Goal: Task Accomplishment & Management: Manage account settings

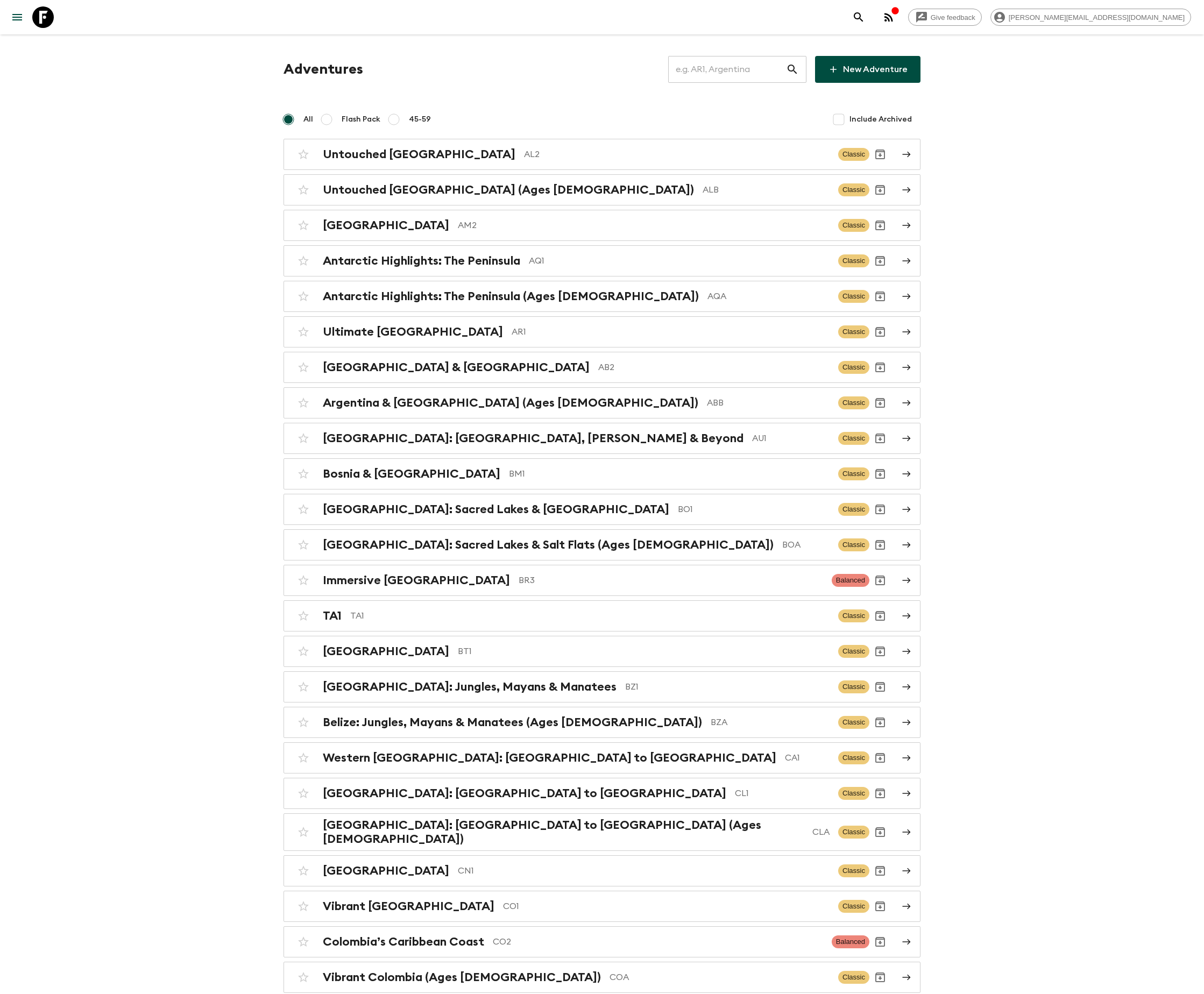
click at [741, 69] on input "text" at bounding box center [726, 69] width 118 height 30
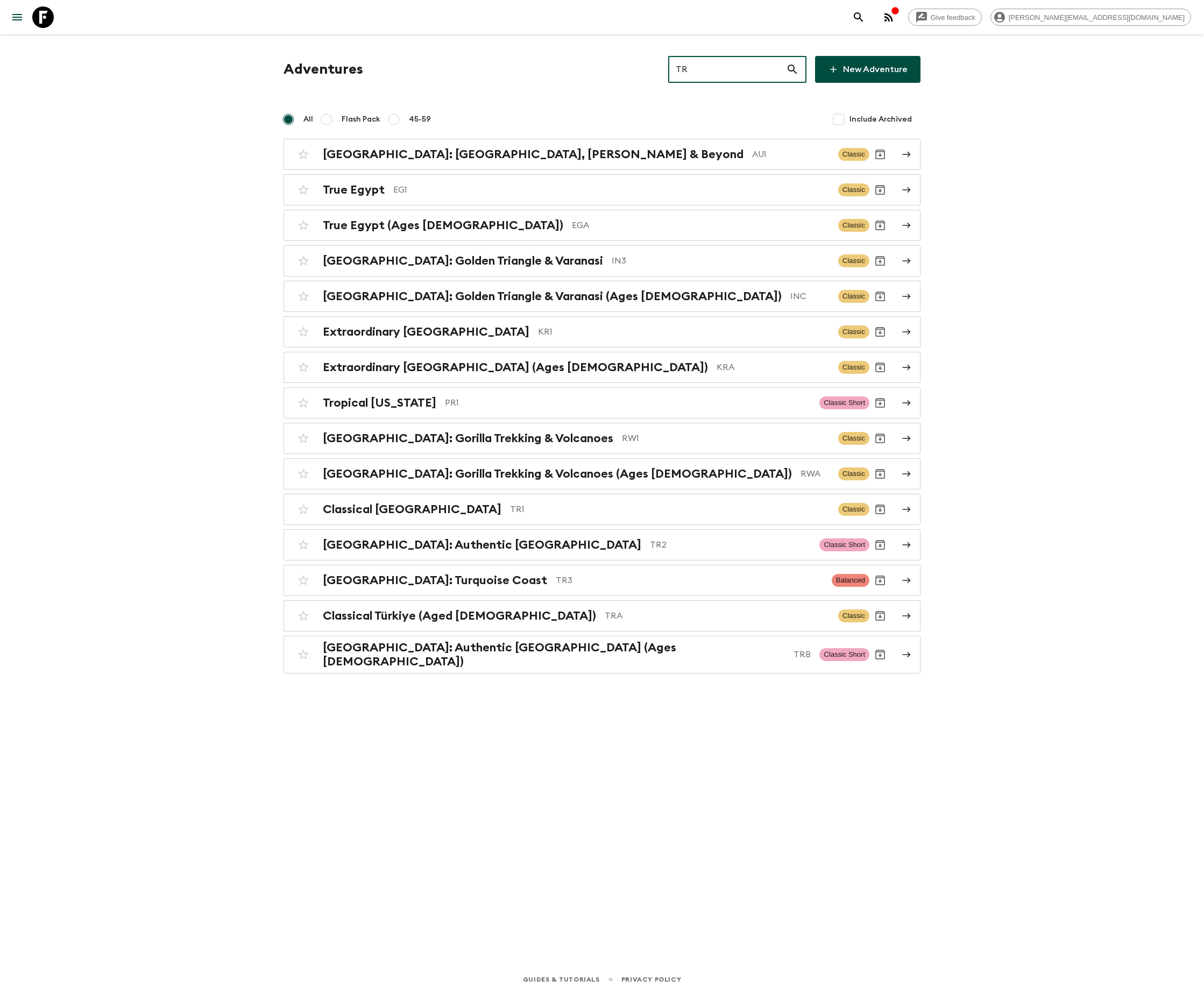
type input "TR1"
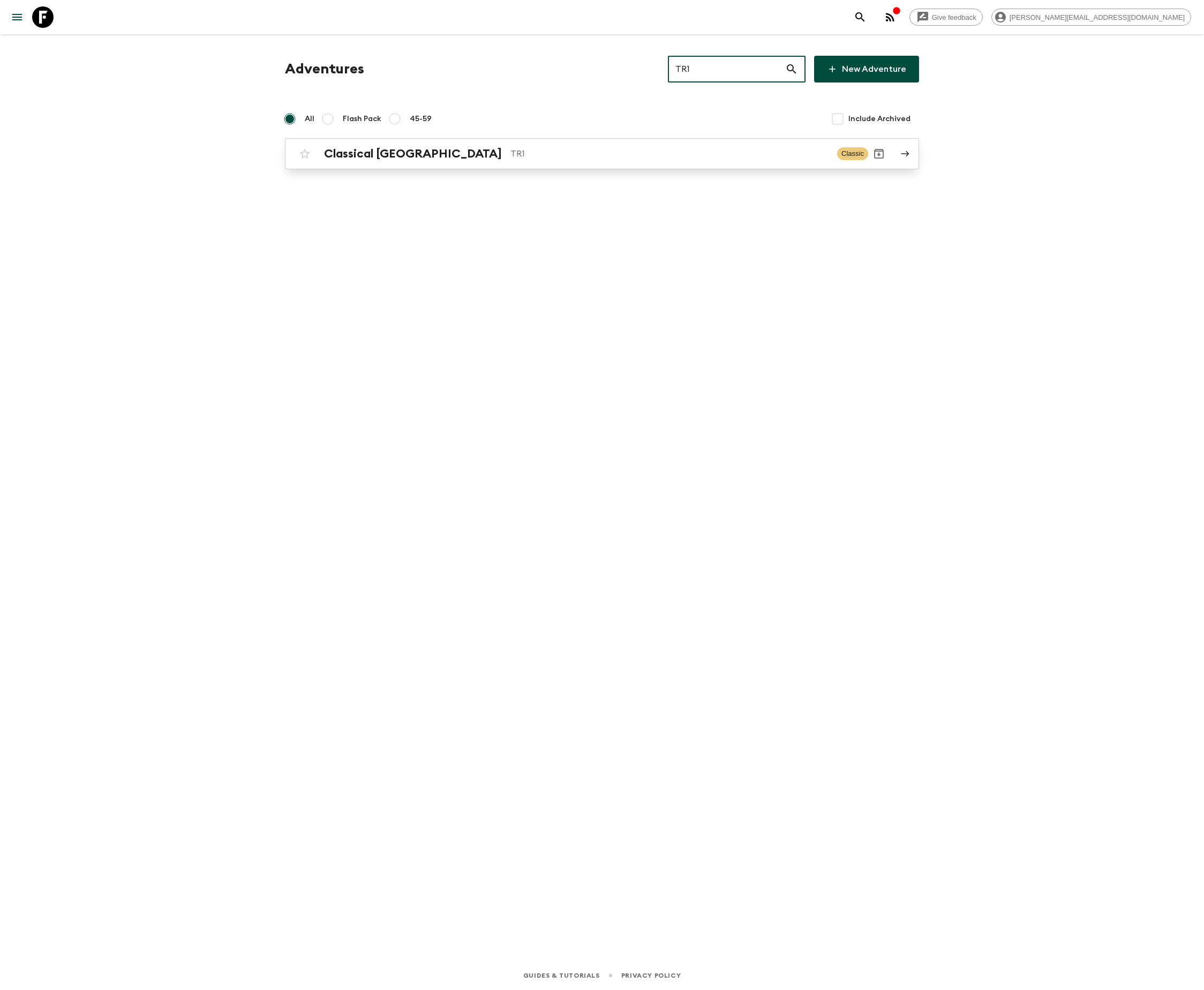
click at [598, 152] on p "TR1" at bounding box center [670, 154] width 318 height 13
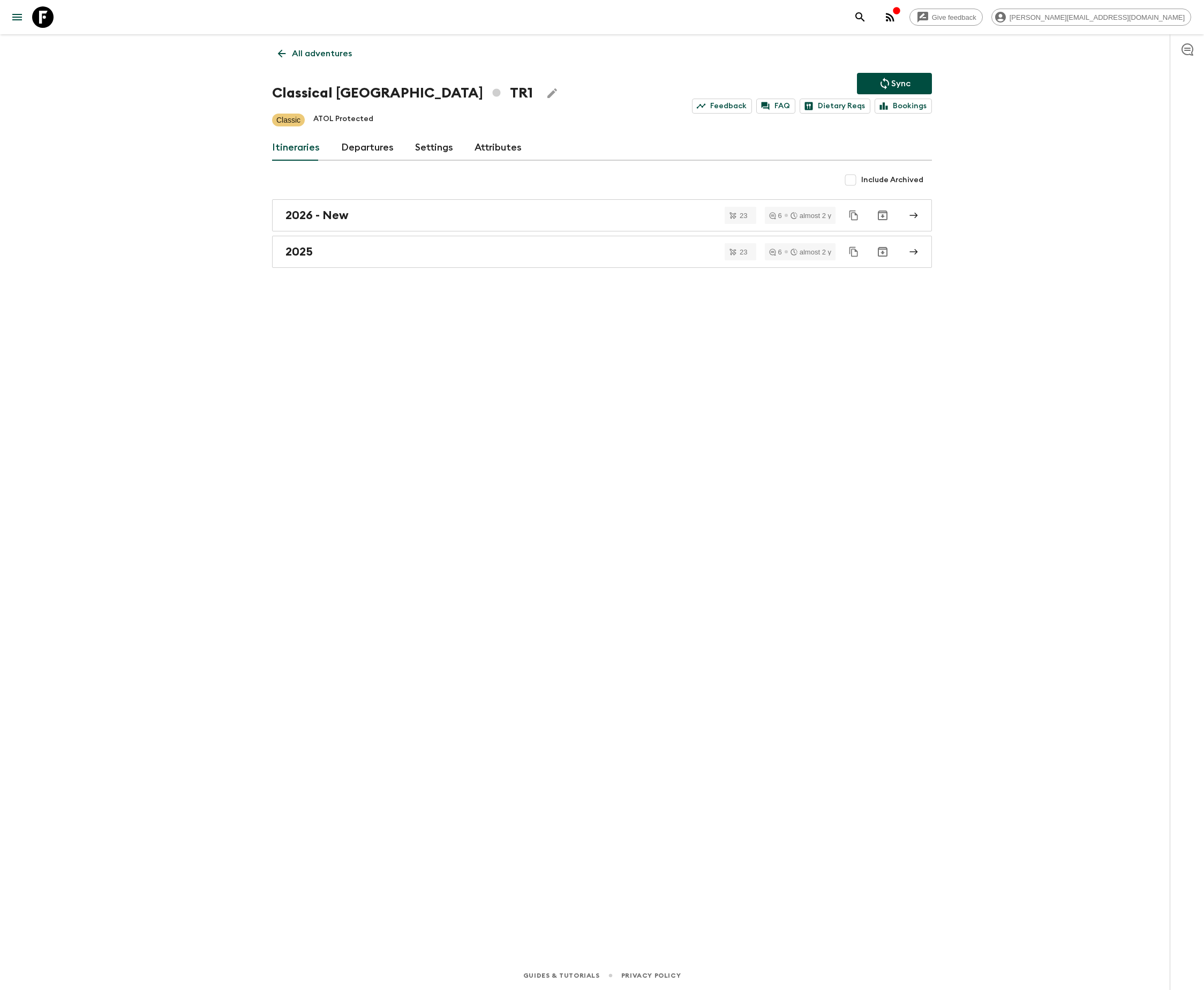
click at [364, 147] on link "Departures" at bounding box center [367, 148] width 52 height 26
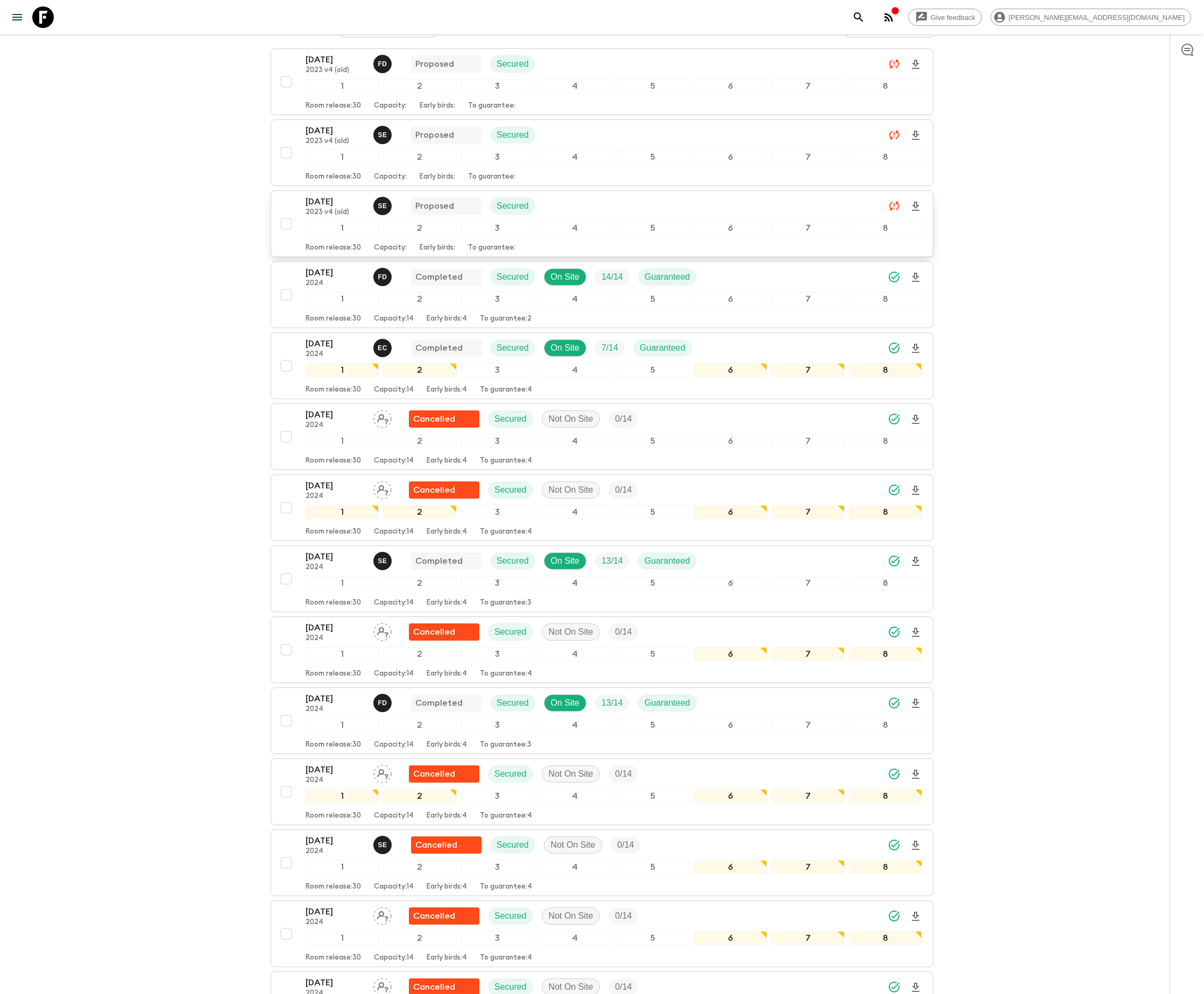
scroll to position [2319, 0]
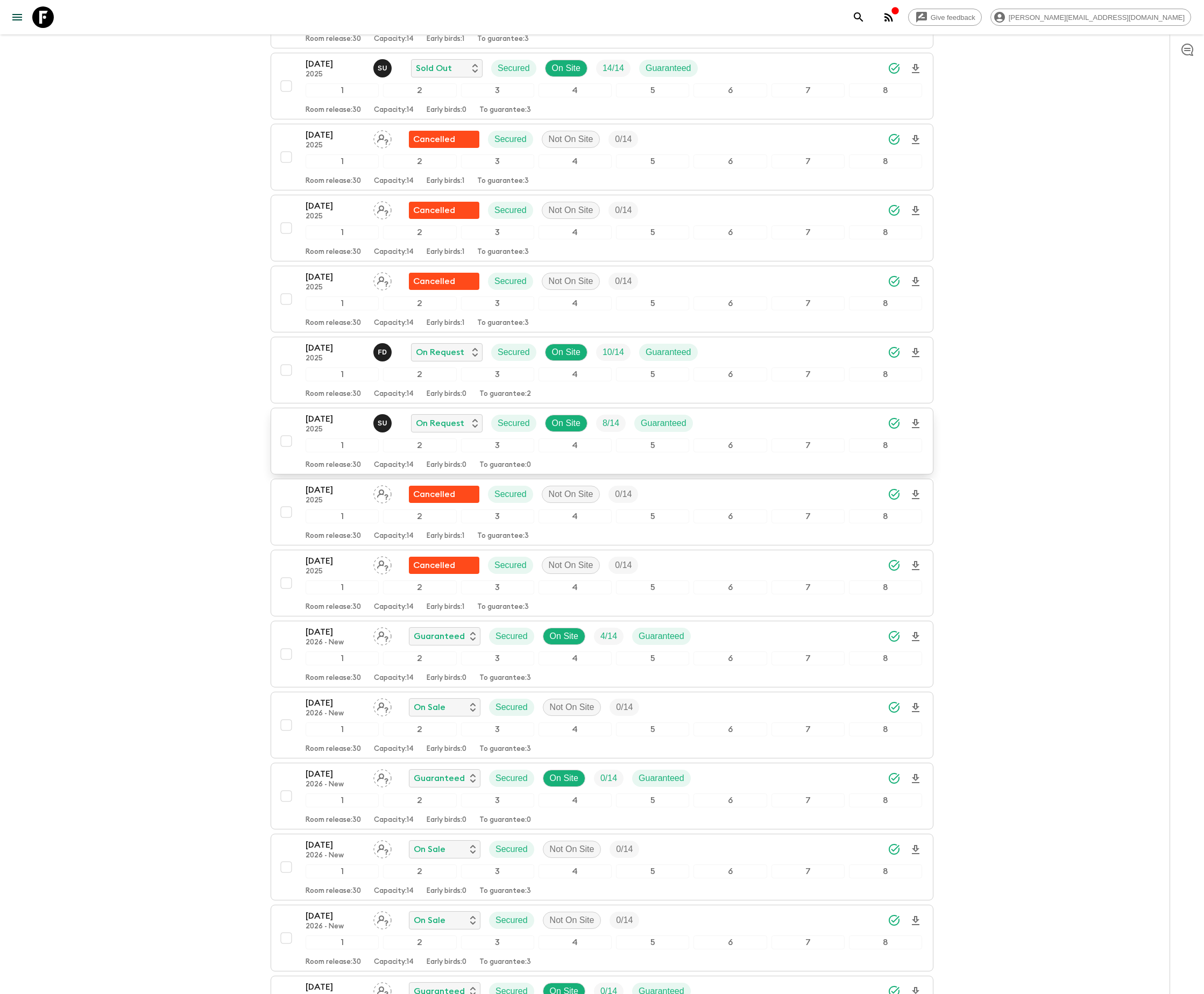
click at [600, 430] on span "8 / 14" at bounding box center [610, 423] width 30 height 13
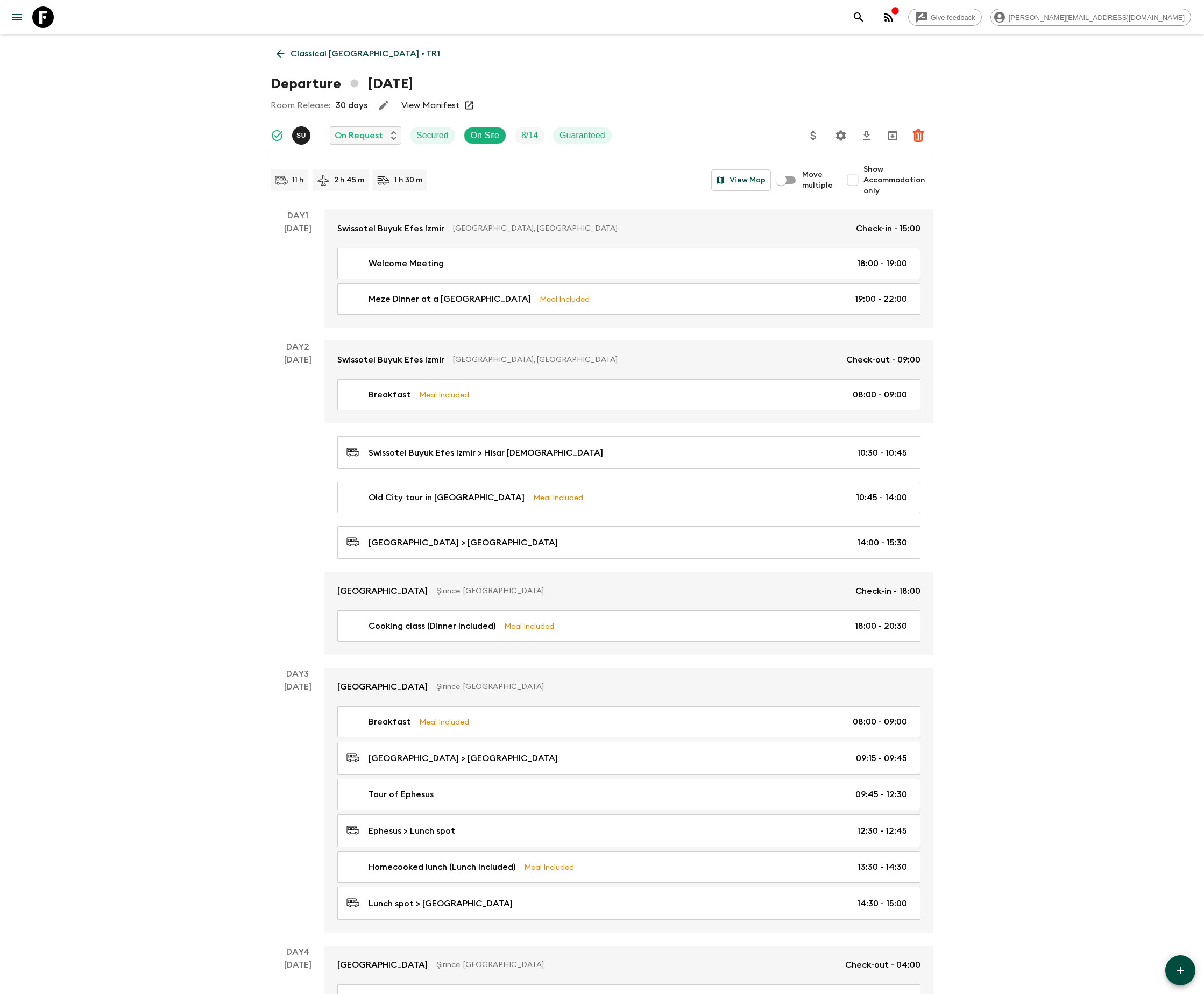
click at [840, 133] on icon "Settings" at bounding box center [841, 135] width 10 height 10
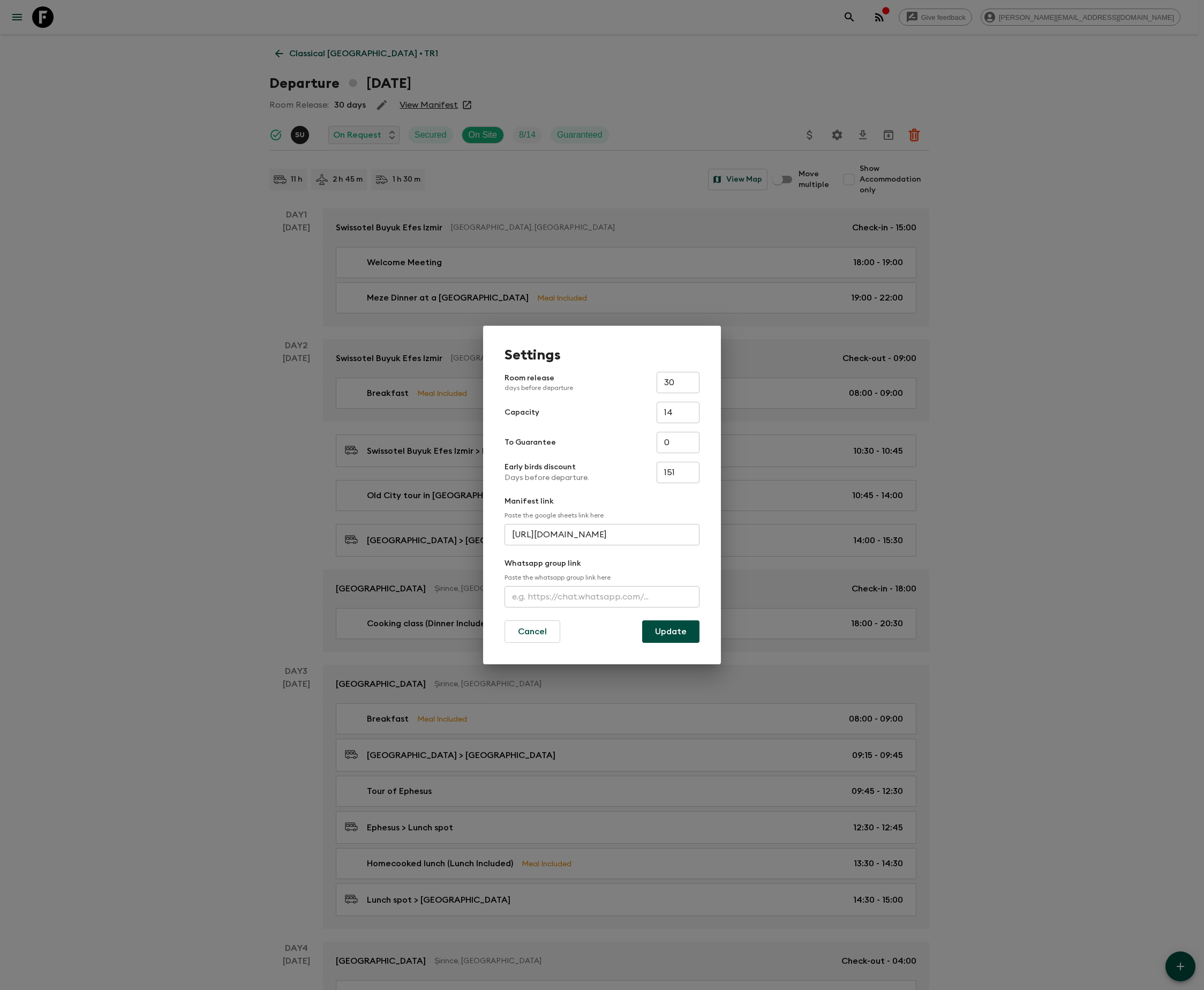
click at [602, 595] on input "text" at bounding box center [601, 597] width 195 height 22
paste input "[URL][DOMAIN_NAME]"
type input "[URL][DOMAIN_NAME]"
click at [670, 630] on button "Update" at bounding box center [671, 631] width 57 height 22
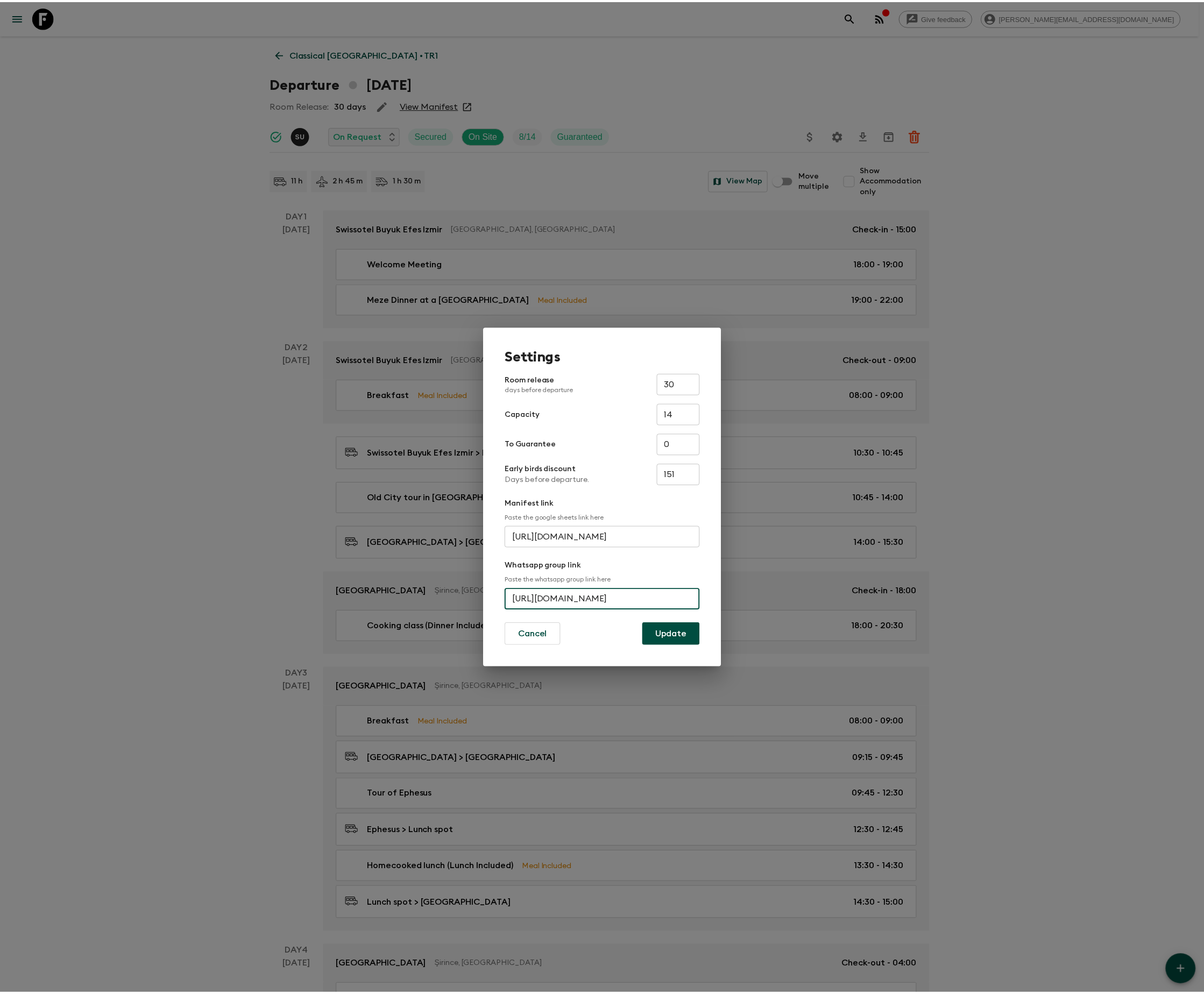
scroll to position [0, 0]
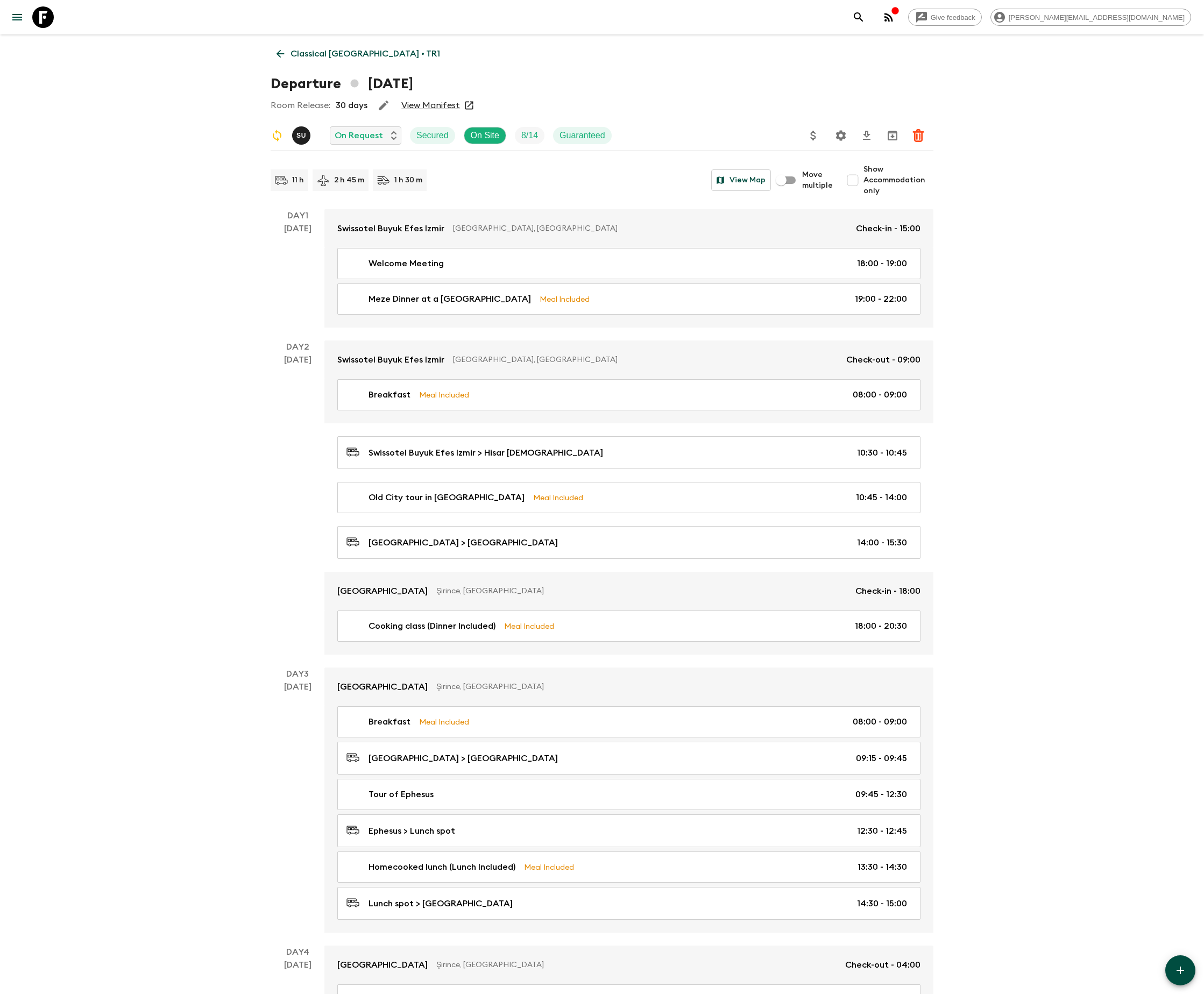
click at [278, 53] on icon at bounding box center [280, 53] width 8 height 8
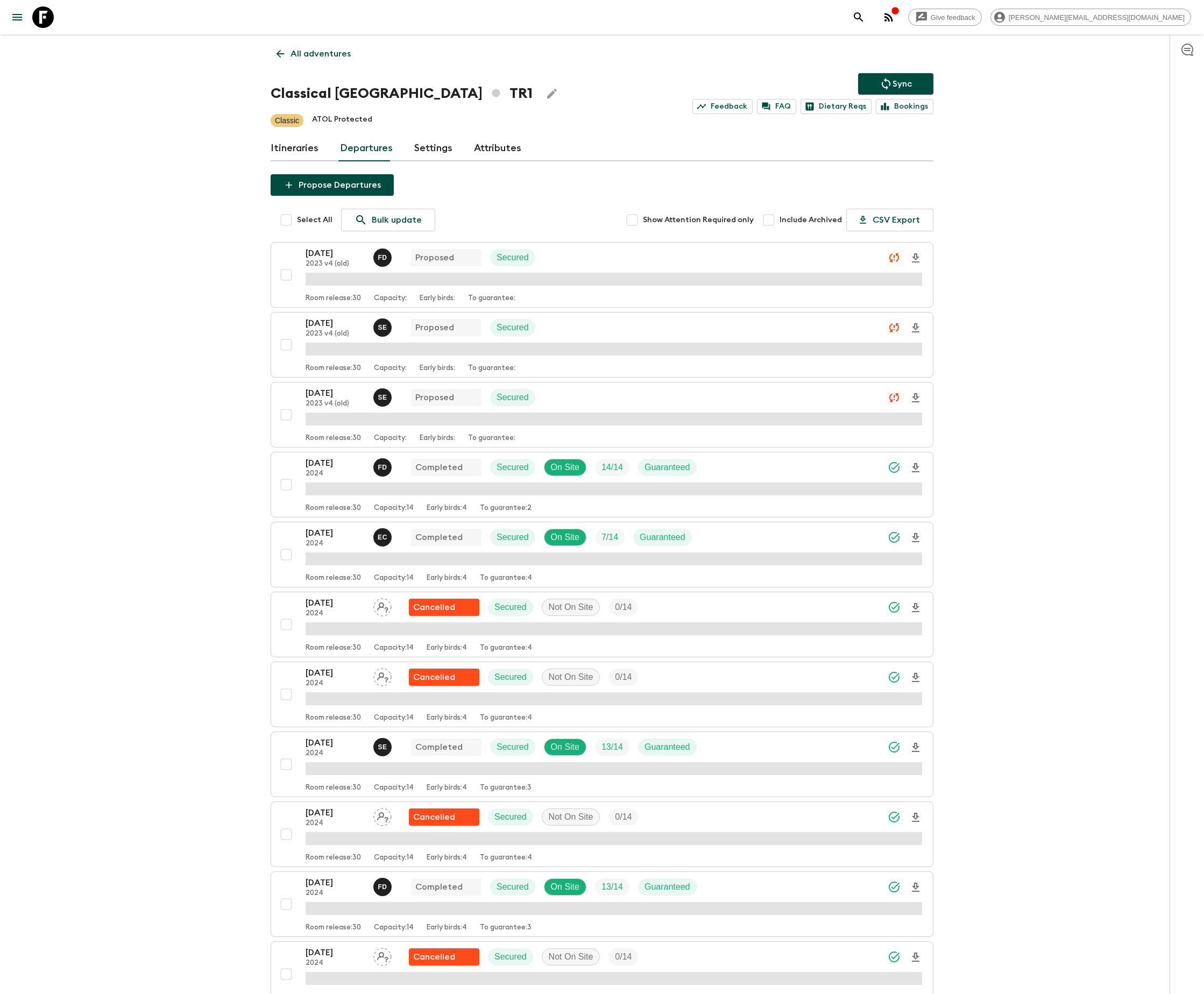
click at [322, 53] on p "All adventures" at bounding box center [321, 54] width 61 height 13
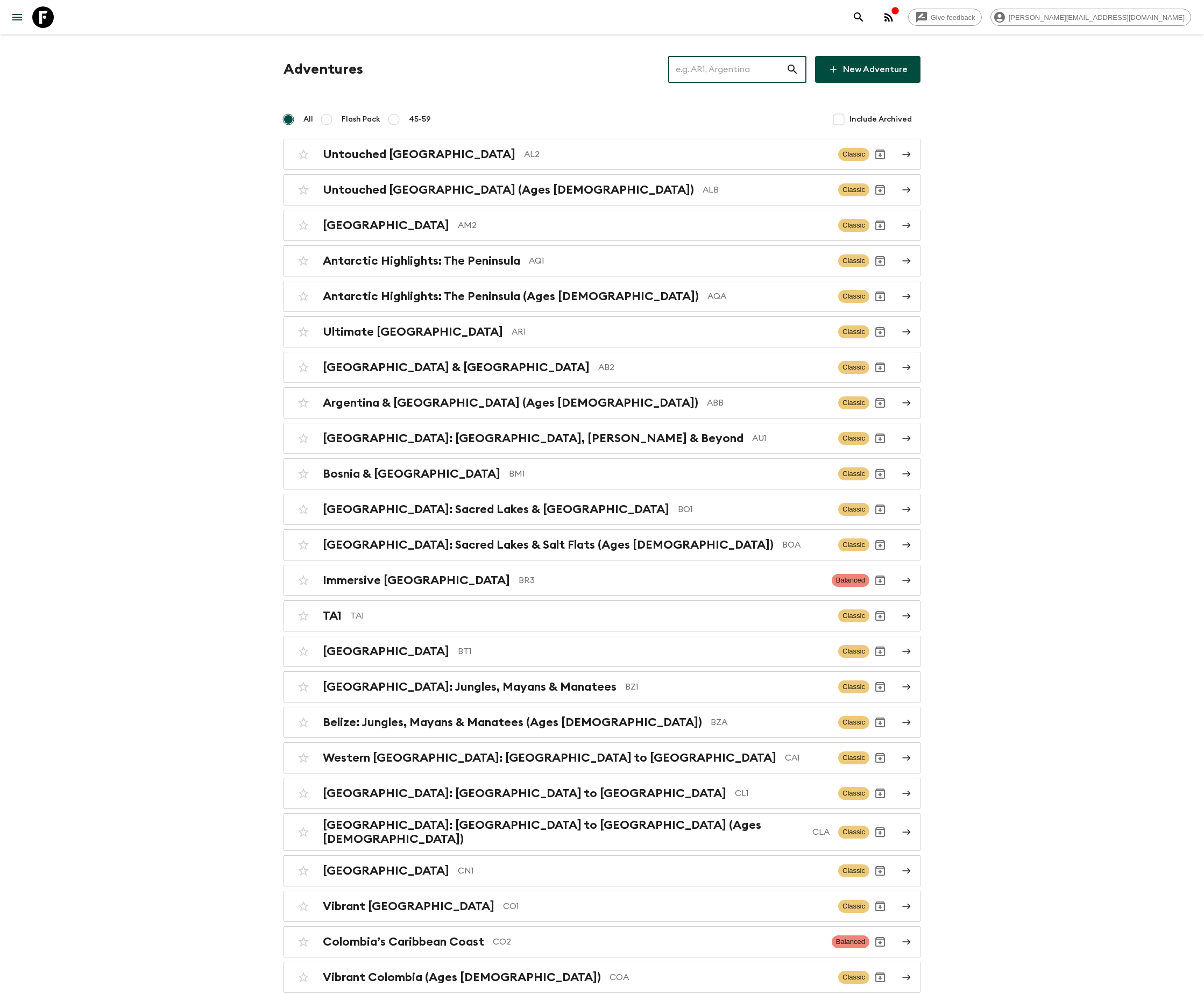
click at [745, 69] on input "text" at bounding box center [726, 69] width 118 height 30
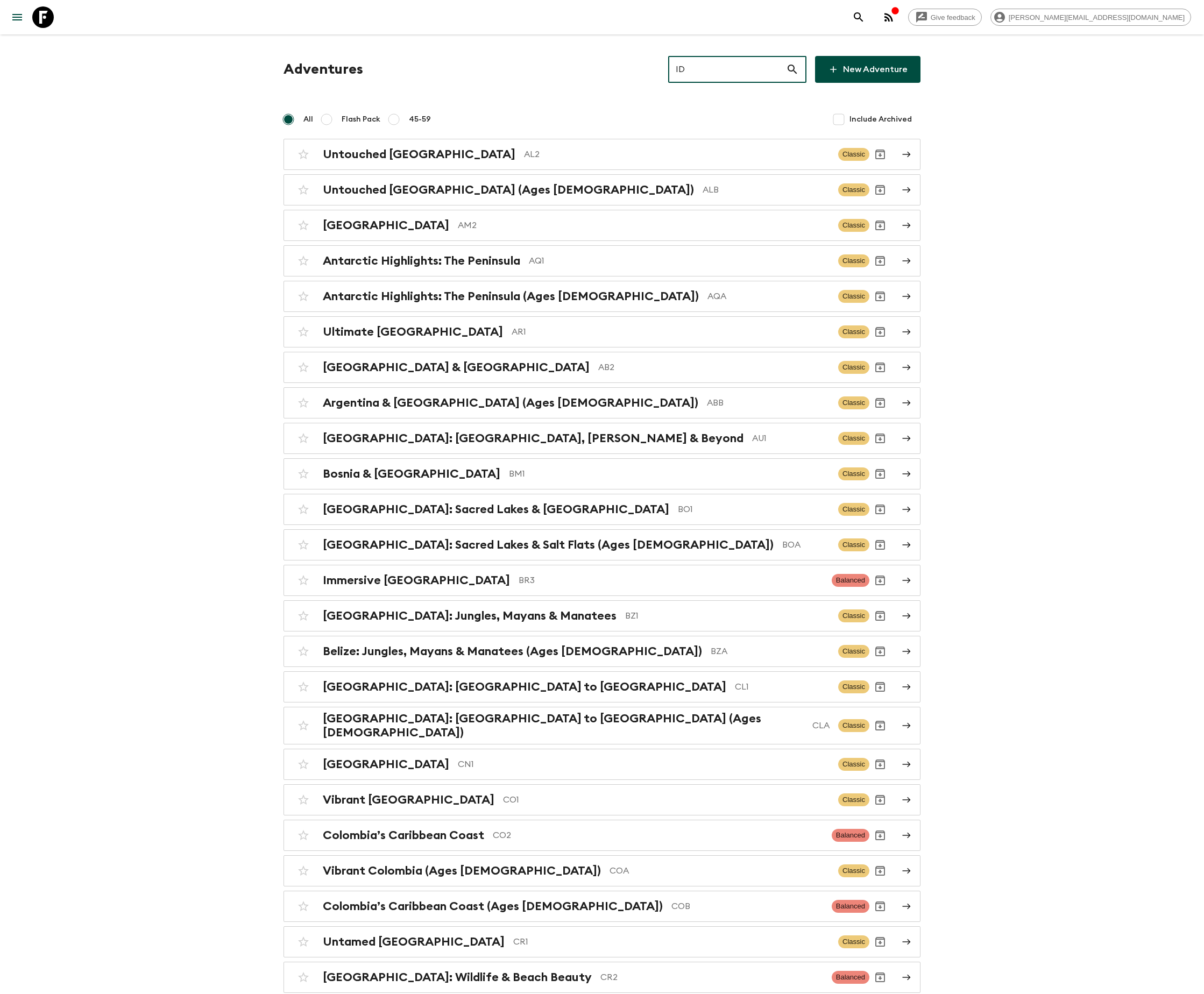
type input "ID2"
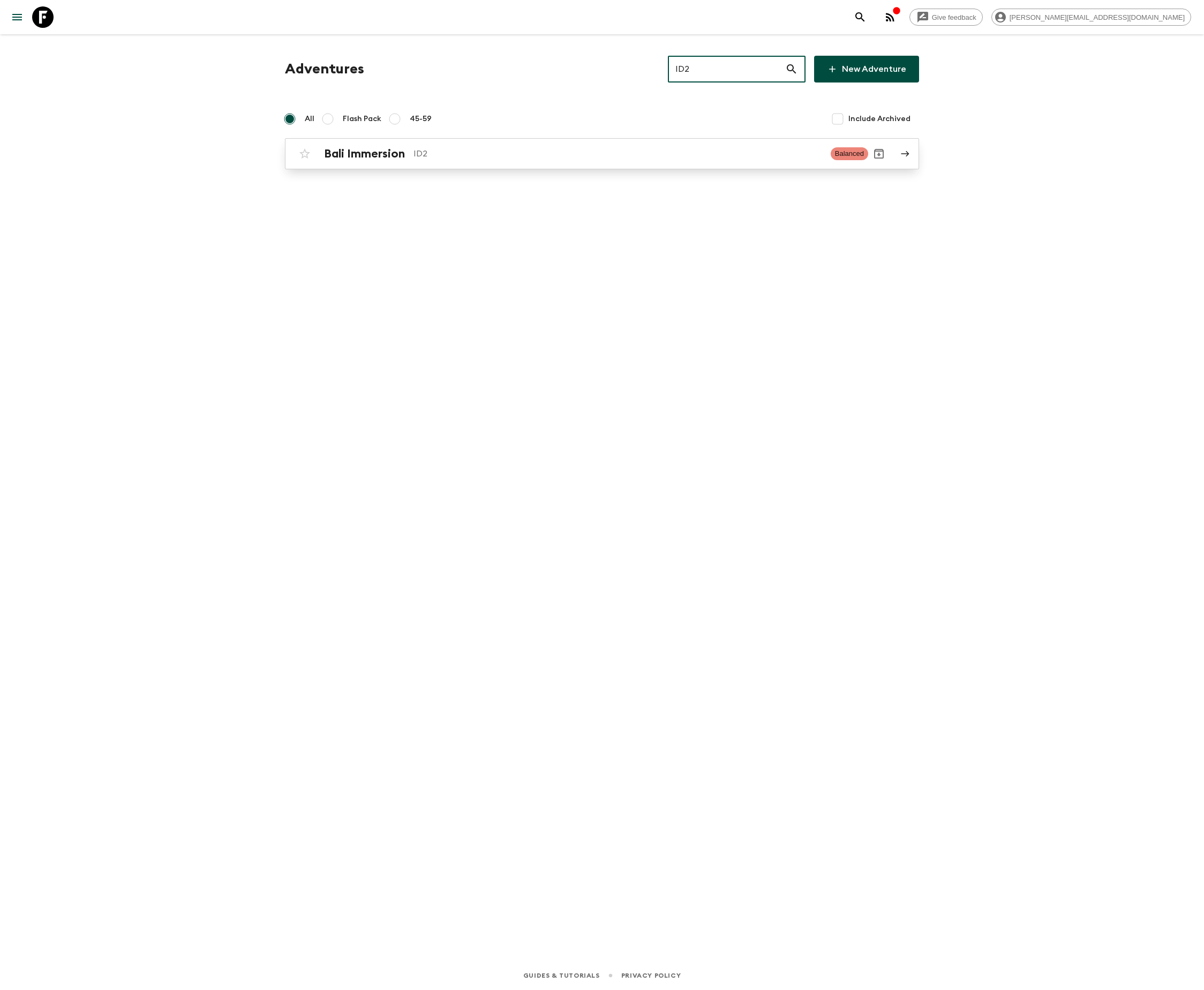
click at [600, 152] on p "ID2" at bounding box center [618, 154] width 409 height 13
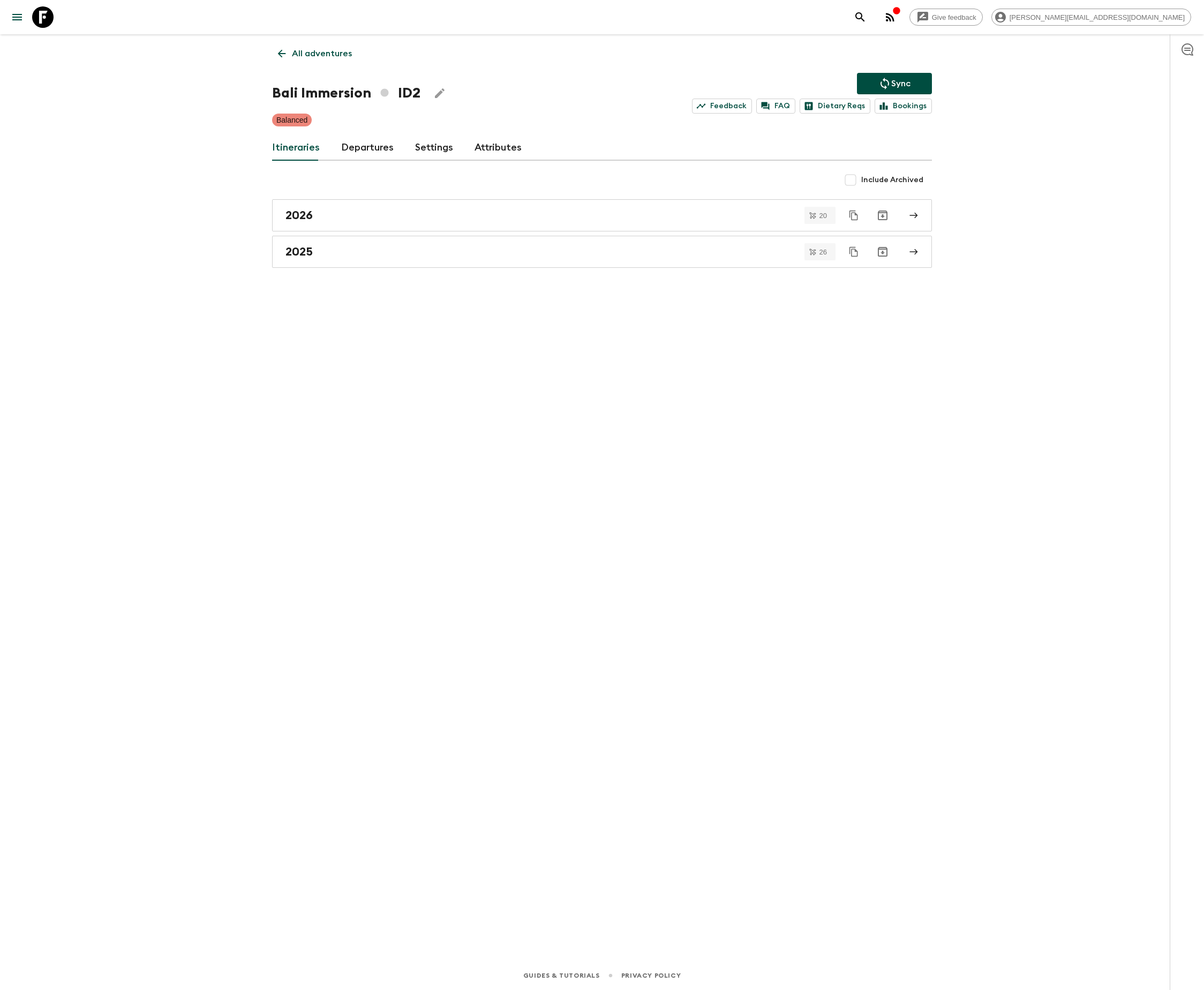
click at [363, 147] on link "Departures" at bounding box center [367, 148] width 52 height 26
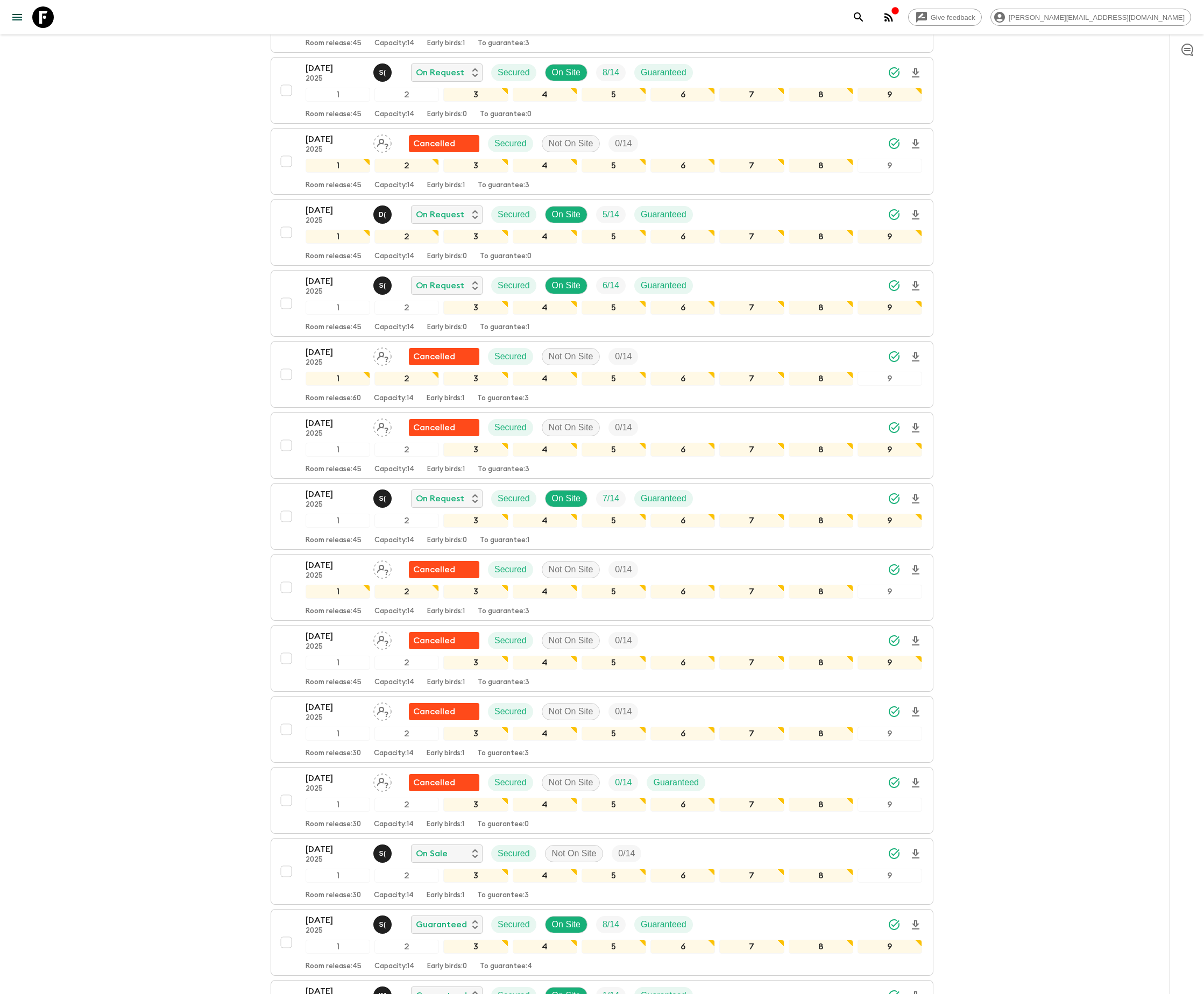
scroll to position [2758, 0]
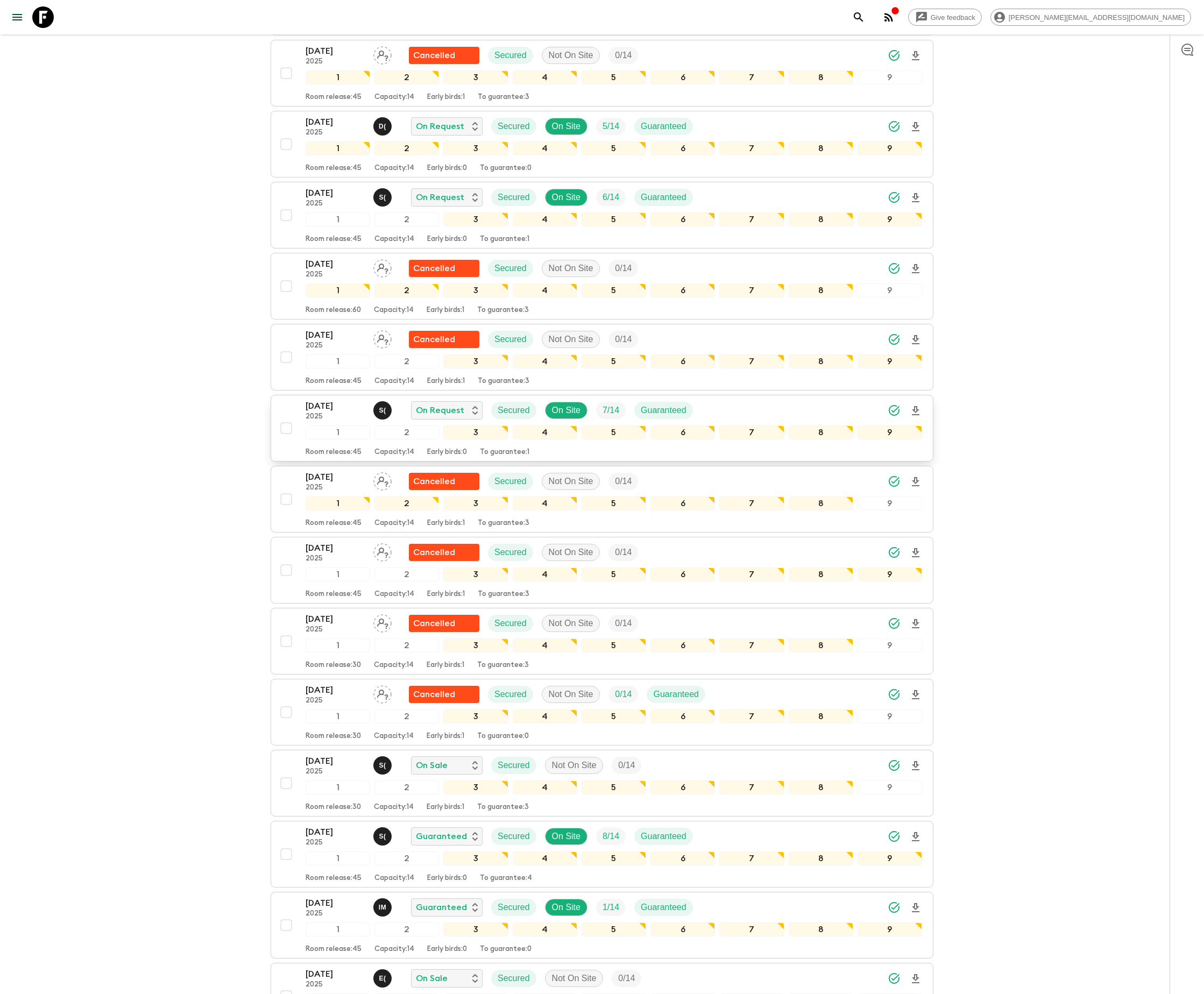
click at [602, 417] on span "7 / 14" at bounding box center [610, 410] width 30 height 13
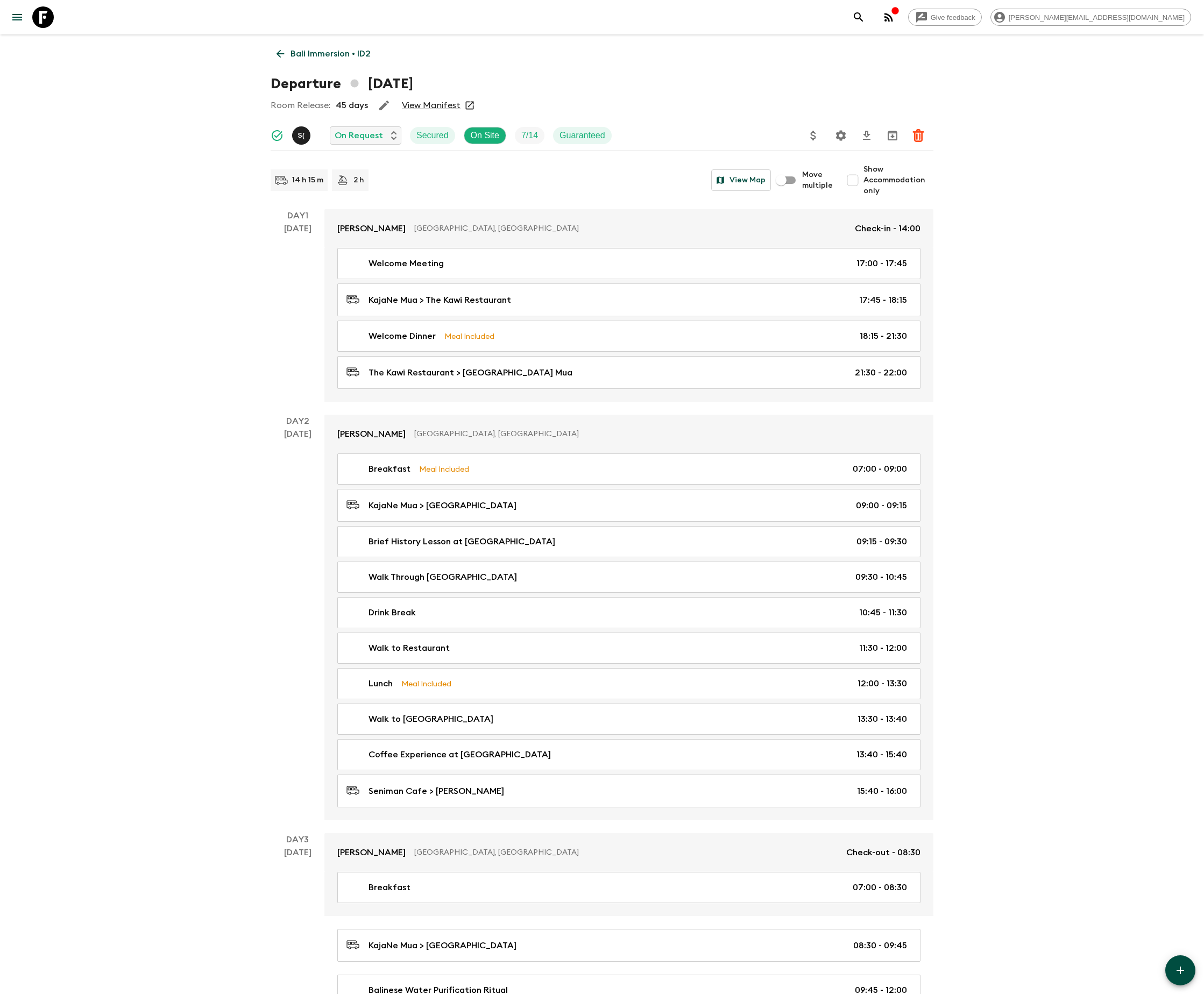
click at [840, 133] on icon "Settings" at bounding box center [841, 135] width 10 height 10
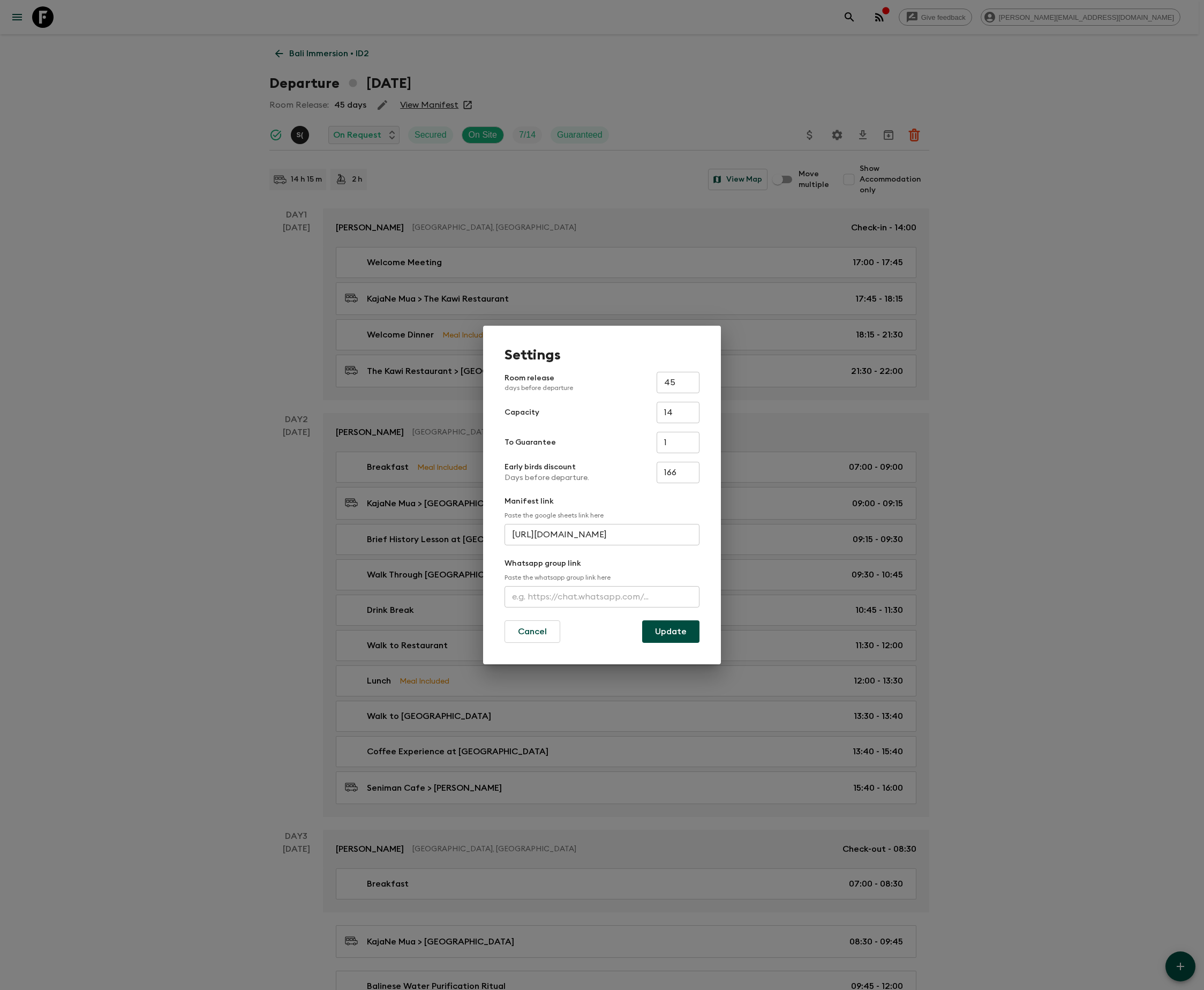
click at [600, 593] on input "text" at bounding box center [601, 597] width 195 height 22
type input "[URL][DOMAIN_NAME]"
click at [670, 630] on button "Update" at bounding box center [671, 631] width 57 height 22
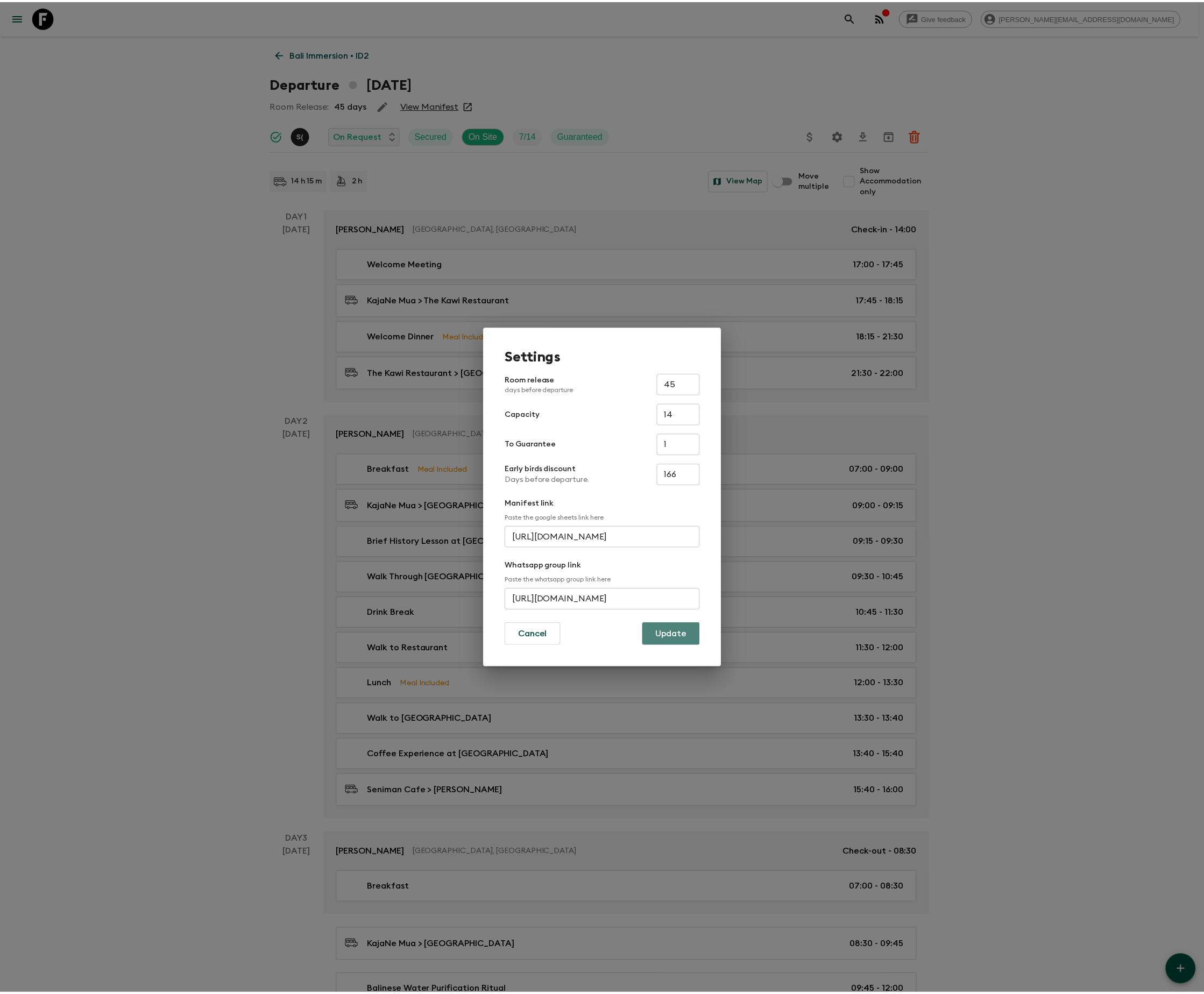
scroll to position [0, 0]
